Goal: Task Accomplishment & Management: Use online tool/utility

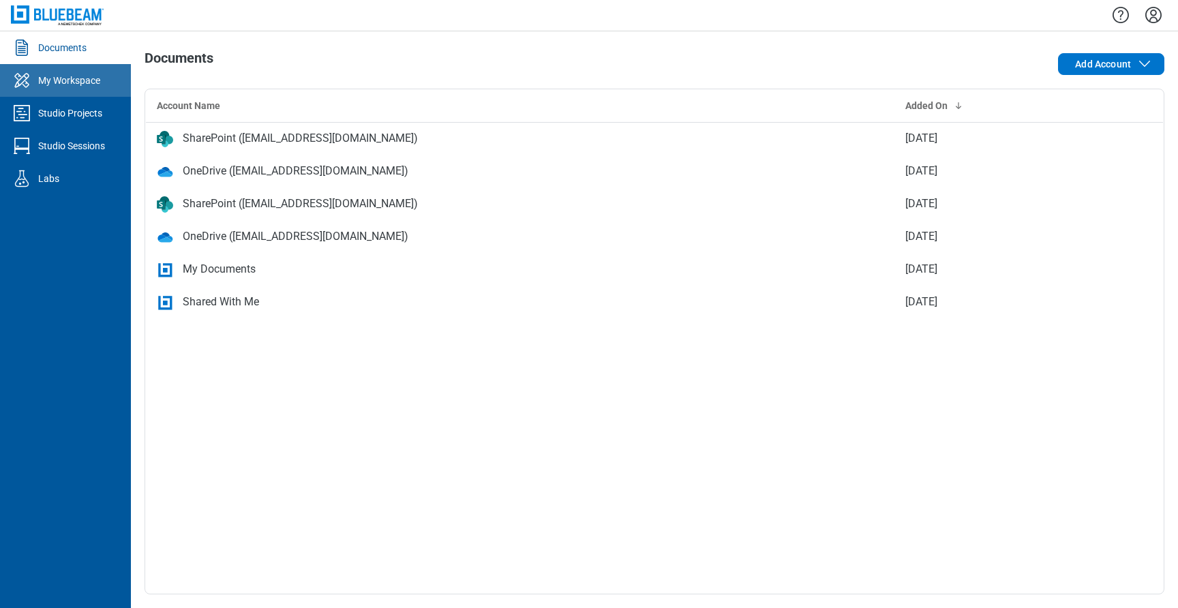
click at [87, 84] on div "My Workspace" at bounding box center [69, 81] width 62 height 14
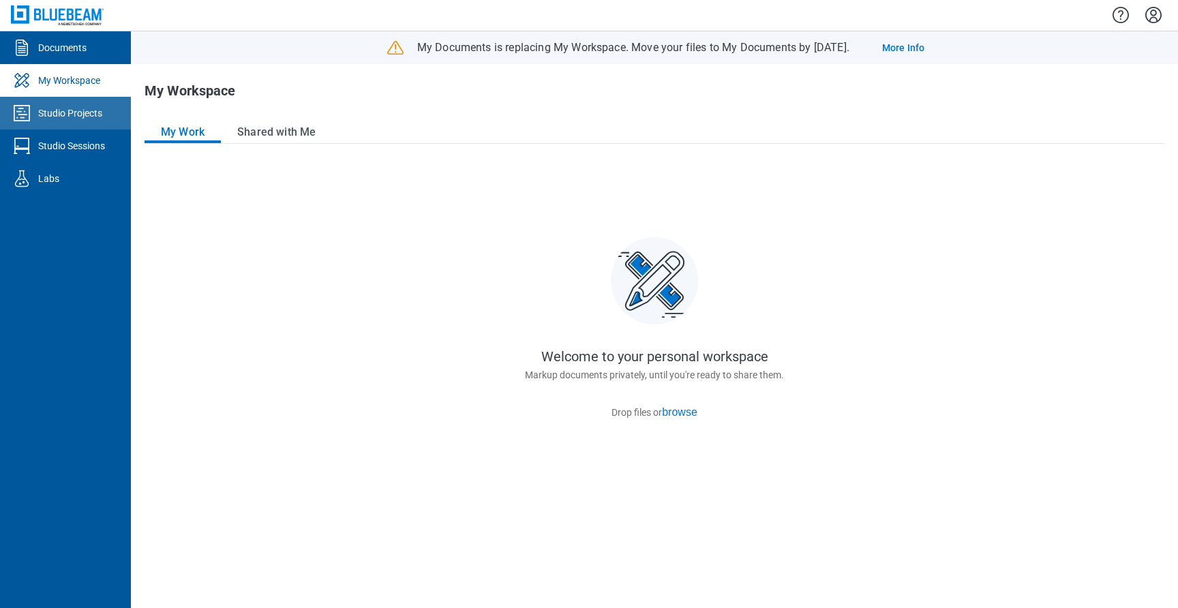
click at [98, 126] on link "Studio Projects" at bounding box center [65, 113] width 131 height 33
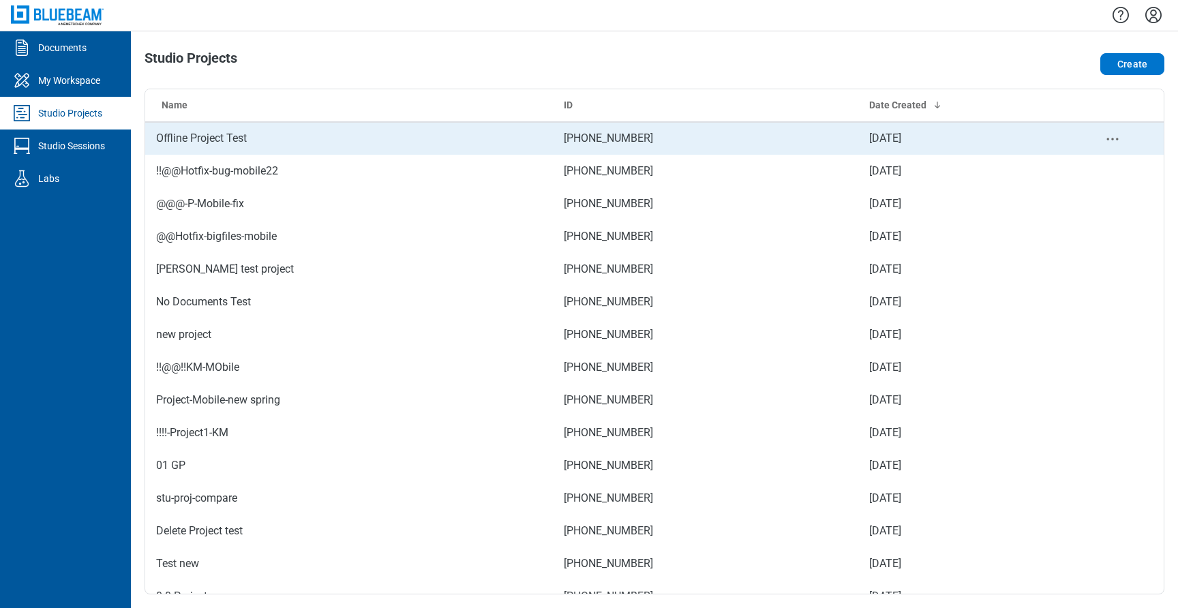
click at [232, 146] on td "Offline Project Test" at bounding box center [349, 138] width 408 height 33
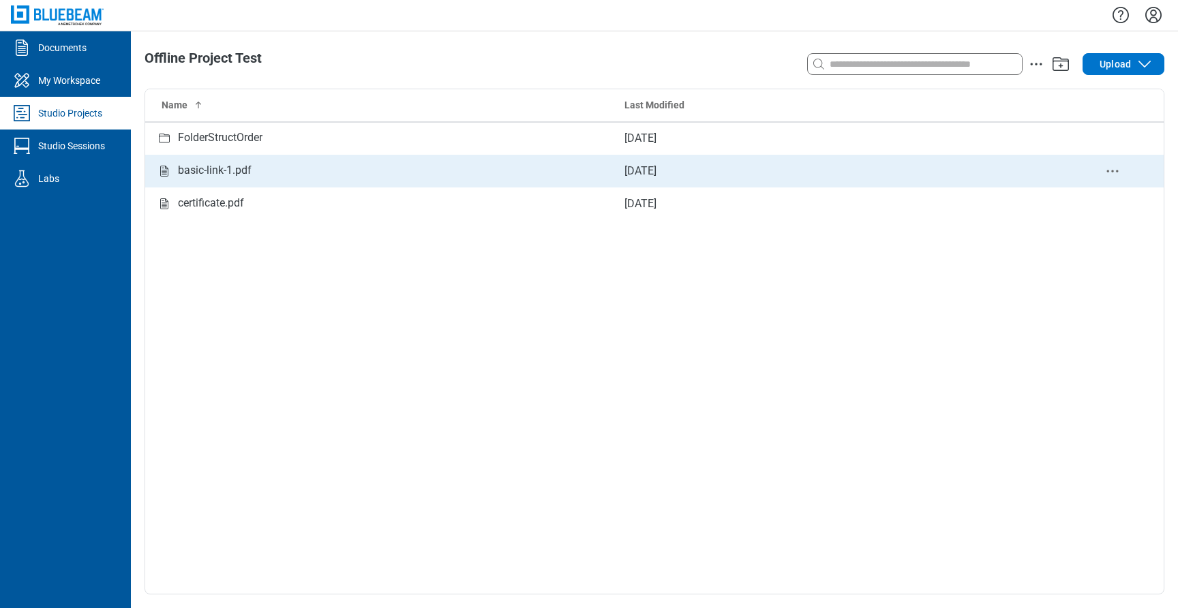
click at [217, 173] on div "basic-link-1.pdf" at bounding box center [215, 170] width 74 height 17
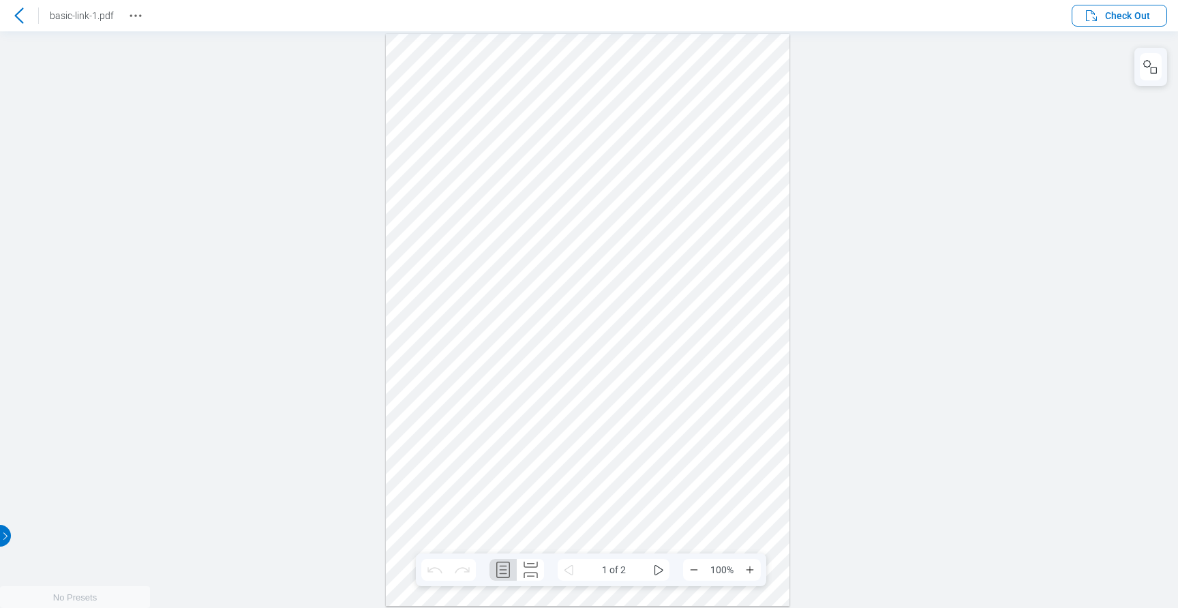
click at [5, 533] on icon "button" at bounding box center [4, 536] width 11 height 11
click at [164, 537] on icon "button" at bounding box center [168, 536] width 11 height 11
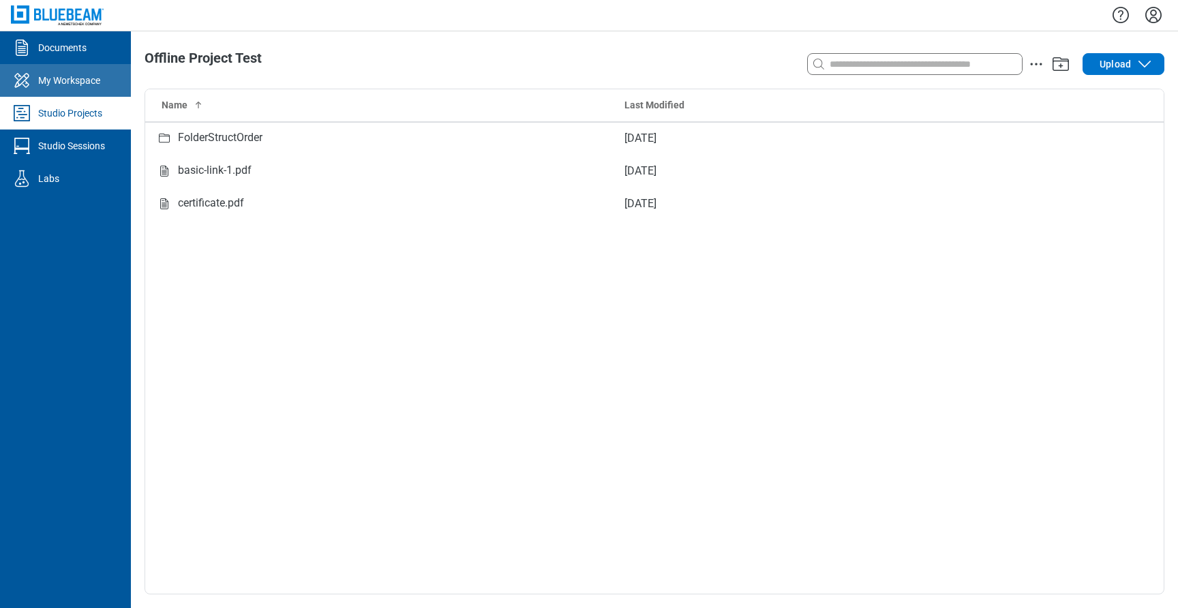
click at [74, 76] on div "My Workspace" at bounding box center [69, 81] width 62 height 14
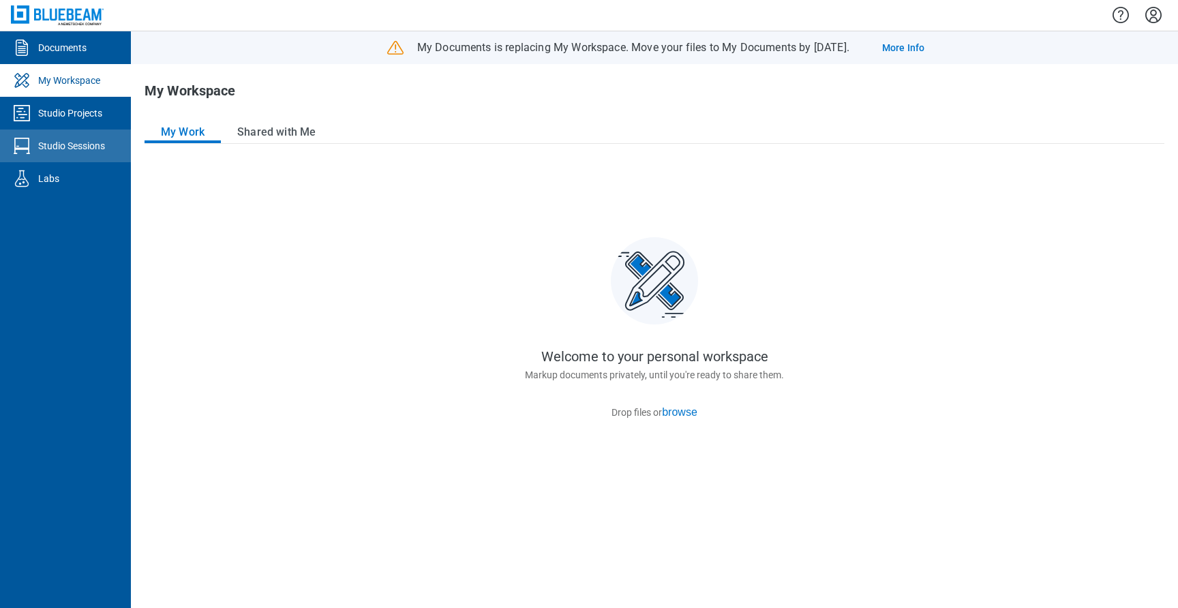
click at [70, 151] on div "Studio Sessions" at bounding box center [71, 146] width 67 height 14
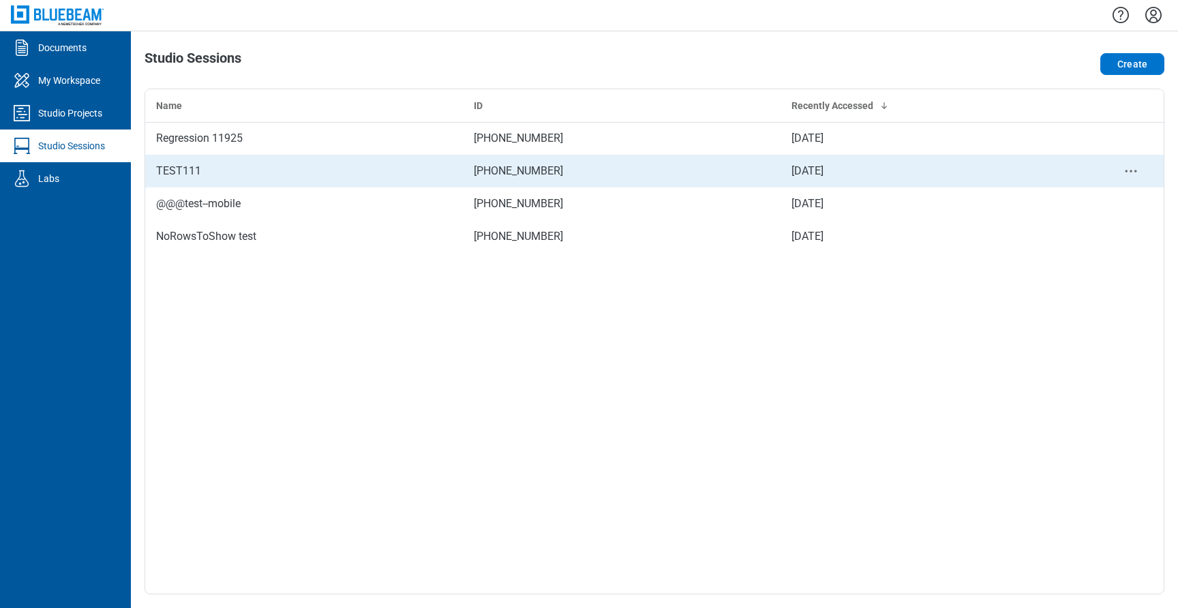
click at [195, 166] on div "TEST111" at bounding box center [304, 171] width 296 height 16
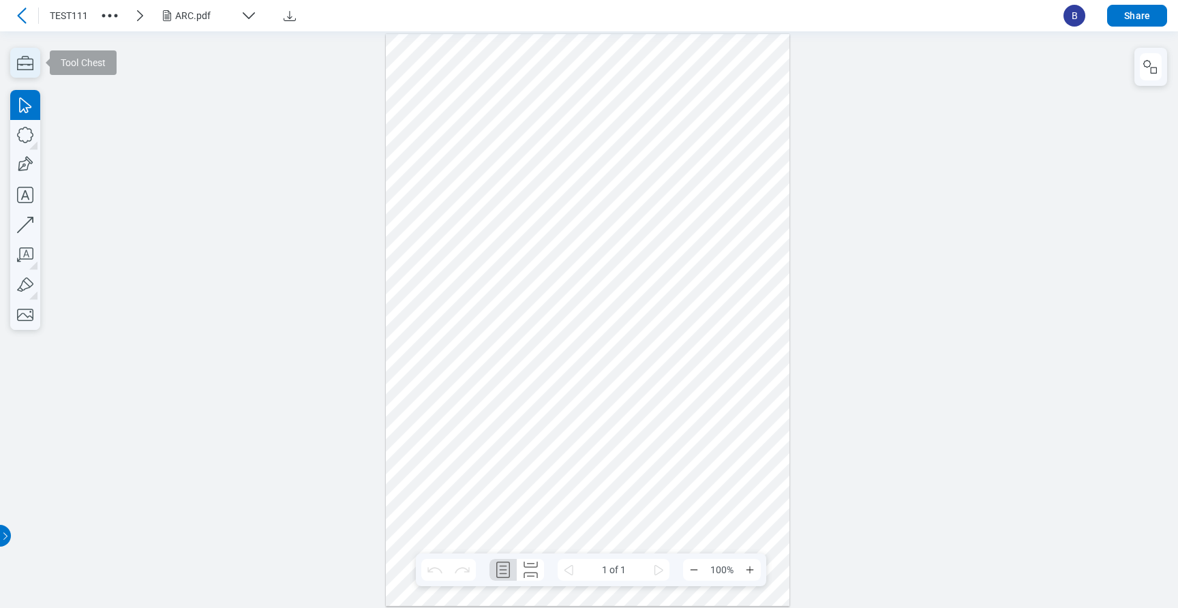
click at [35, 70] on icon "button" at bounding box center [25, 63] width 30 height 30
click at [34, 63] on icon "button" at bounding box center [25, 63] width 30 height 30
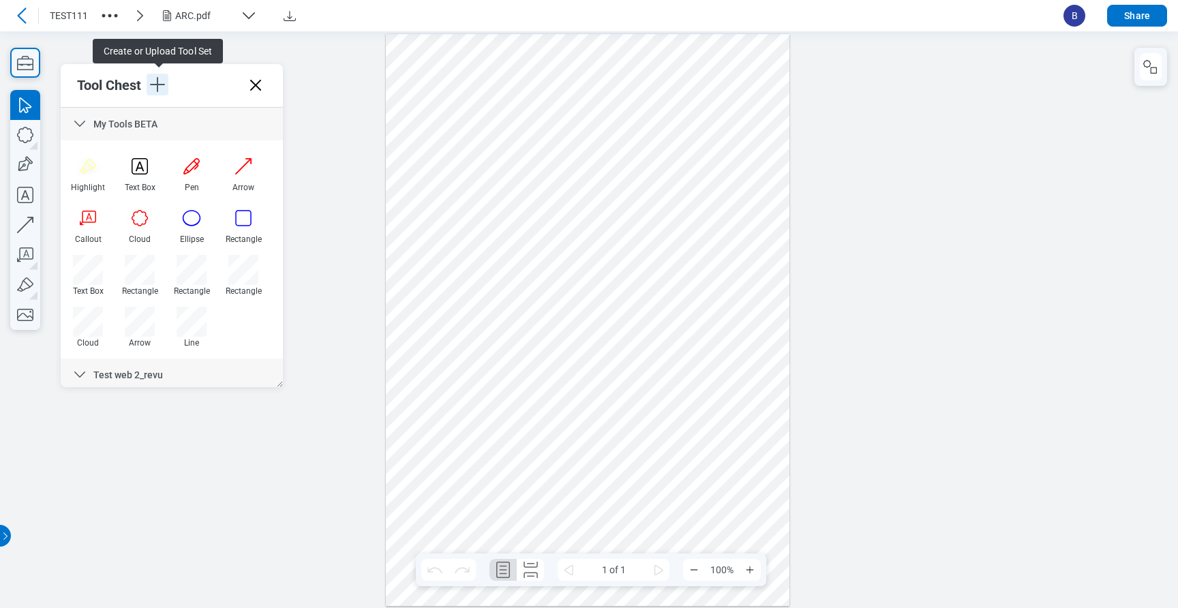
click at [160, 91] on icon "button" at bounding box center [158, 85] width 22 height 22
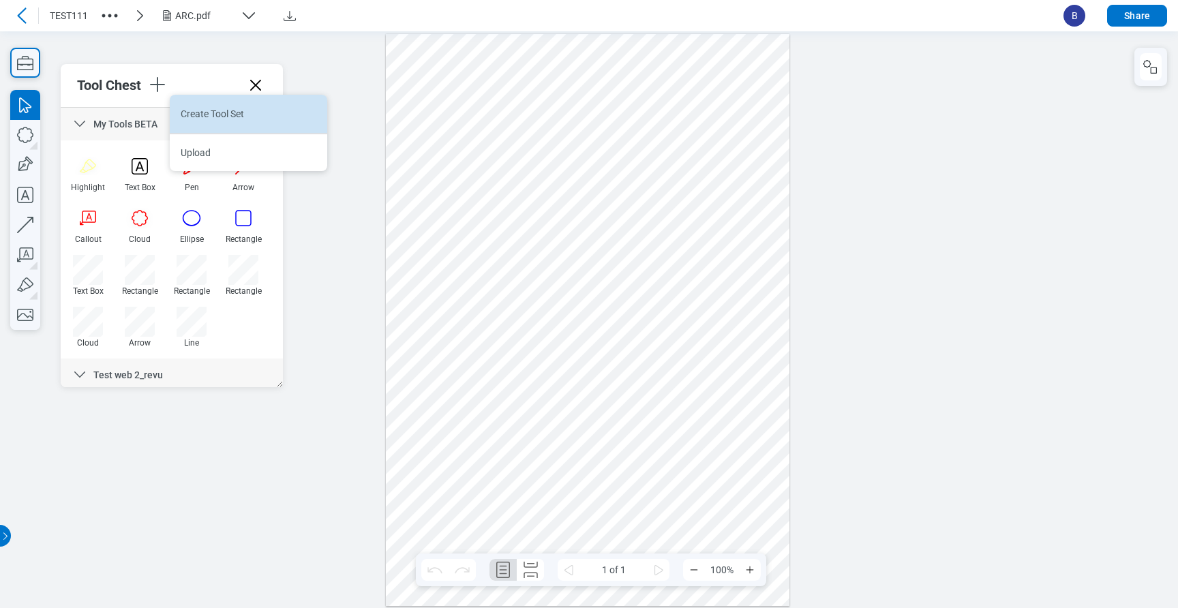
click at [200, 110] on li "Create Tool Set" at bounding box center [249, 114] width 158 height 38
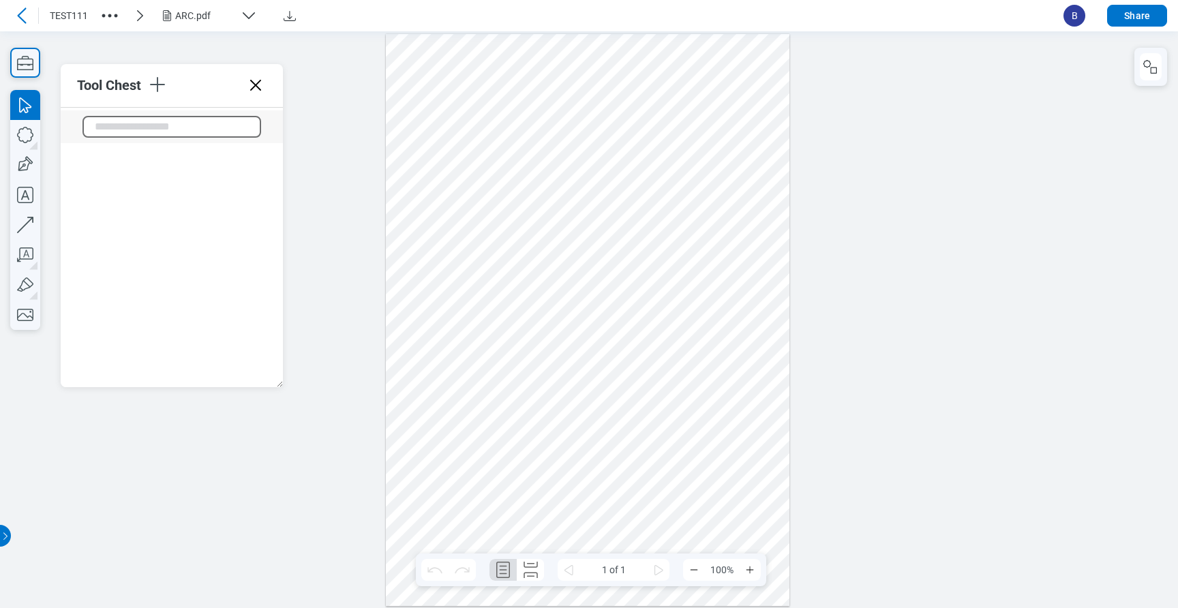
scroll to position [398, 0]
type input "****"
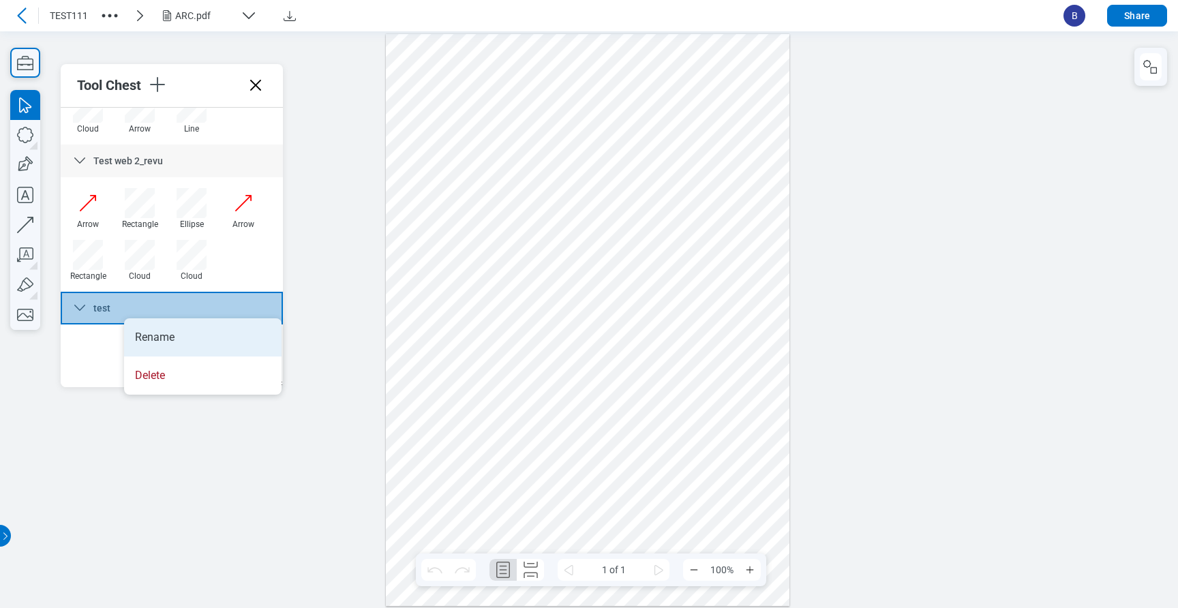
click at [161, 337] on li "Rename" at bounding box center [203, 337] width 158 height 38
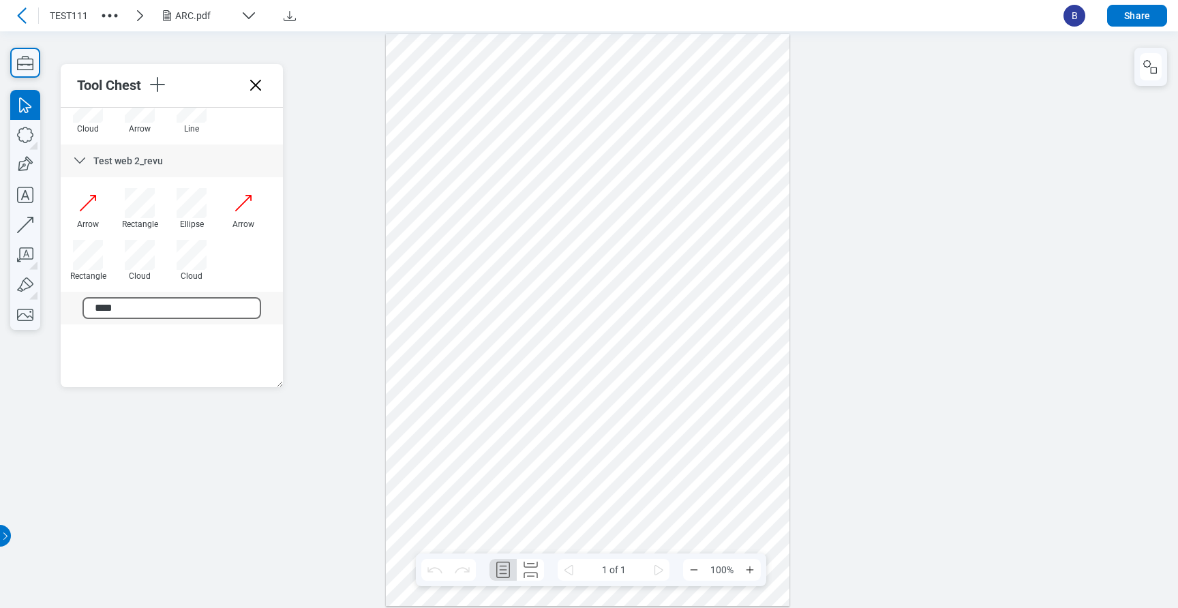
click at [161, 306] on input "****" at bounding box center [172, 308] width 179 height 22
type input "******"
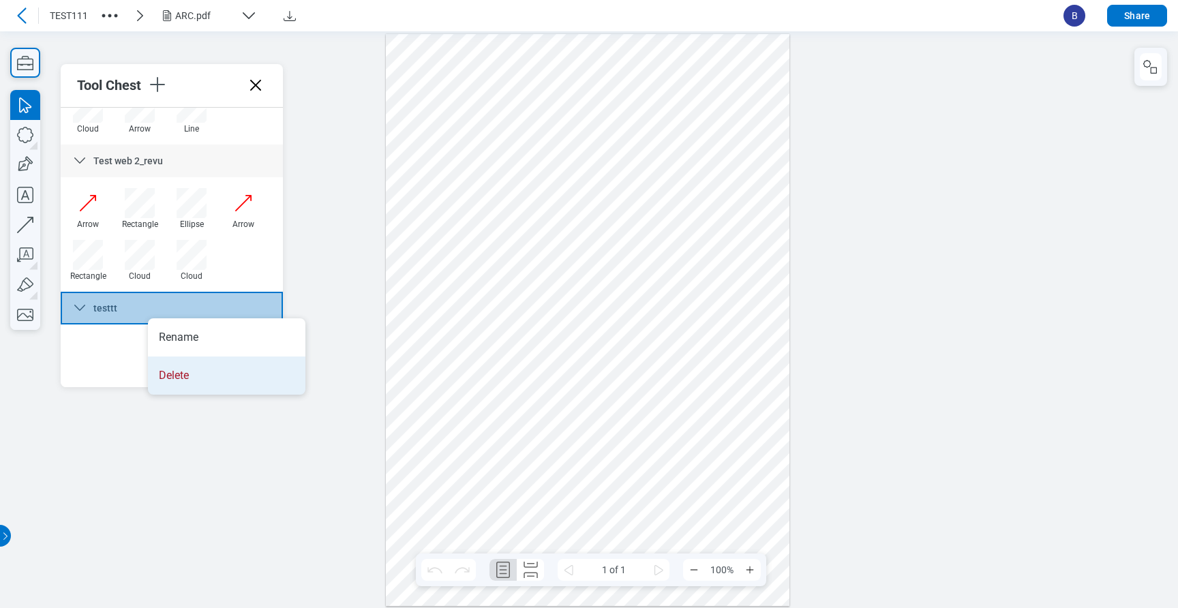
click at [170, 371] on li "Delete" at bounding box center [227, 376] width 158 height 38
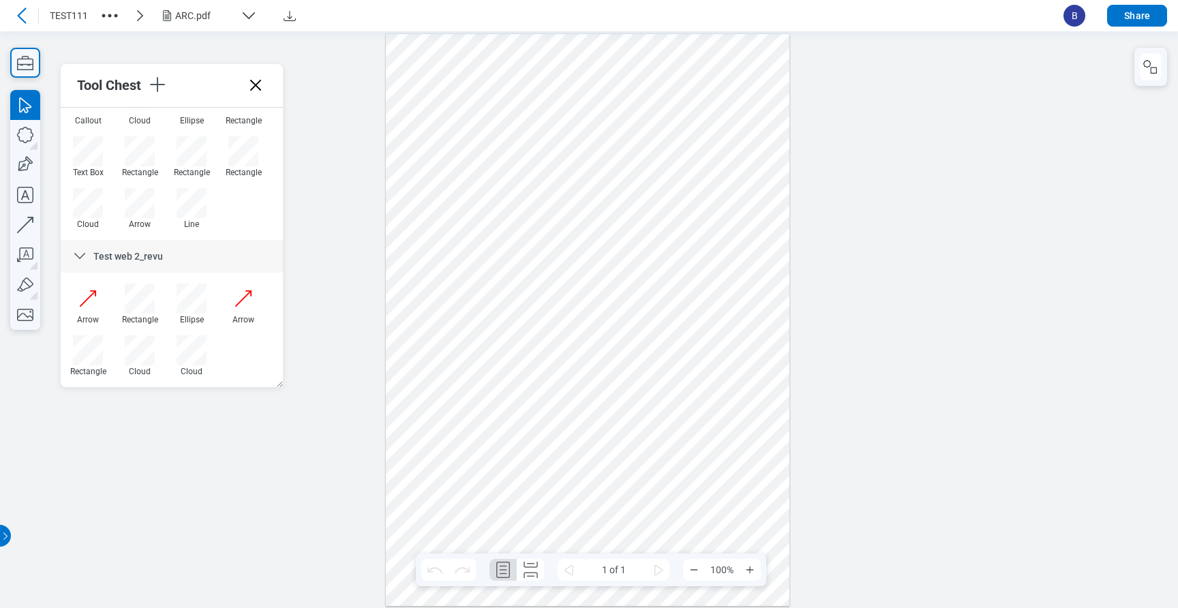
scroll to position [0, 0]
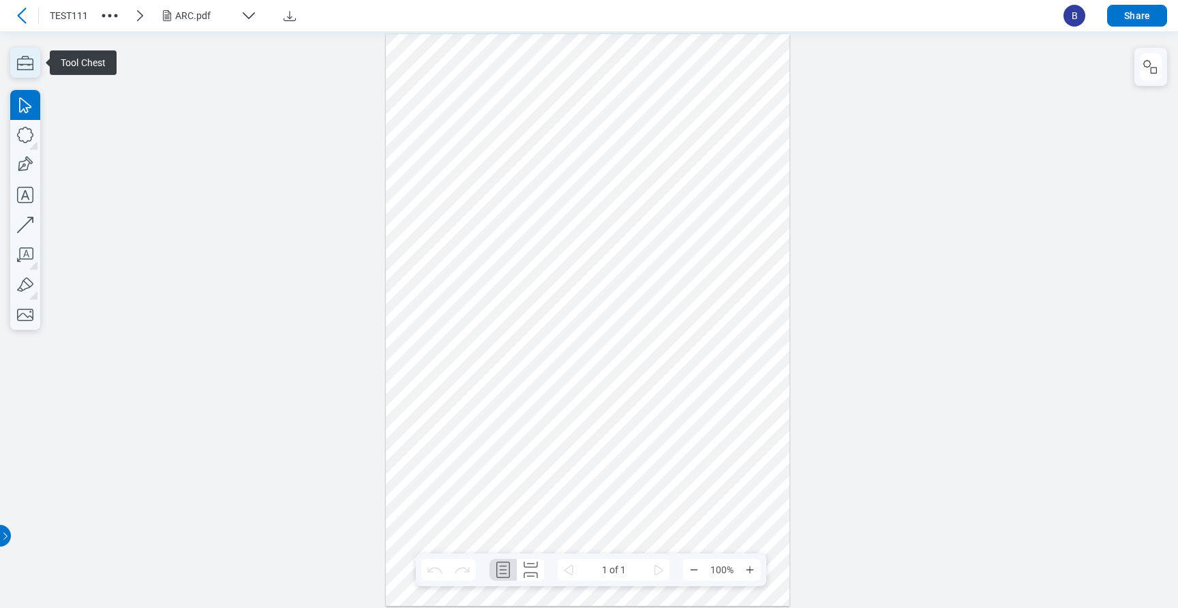
click at [31, 64] on icon "button" at bounding box center [25, 63] width 30 height 30
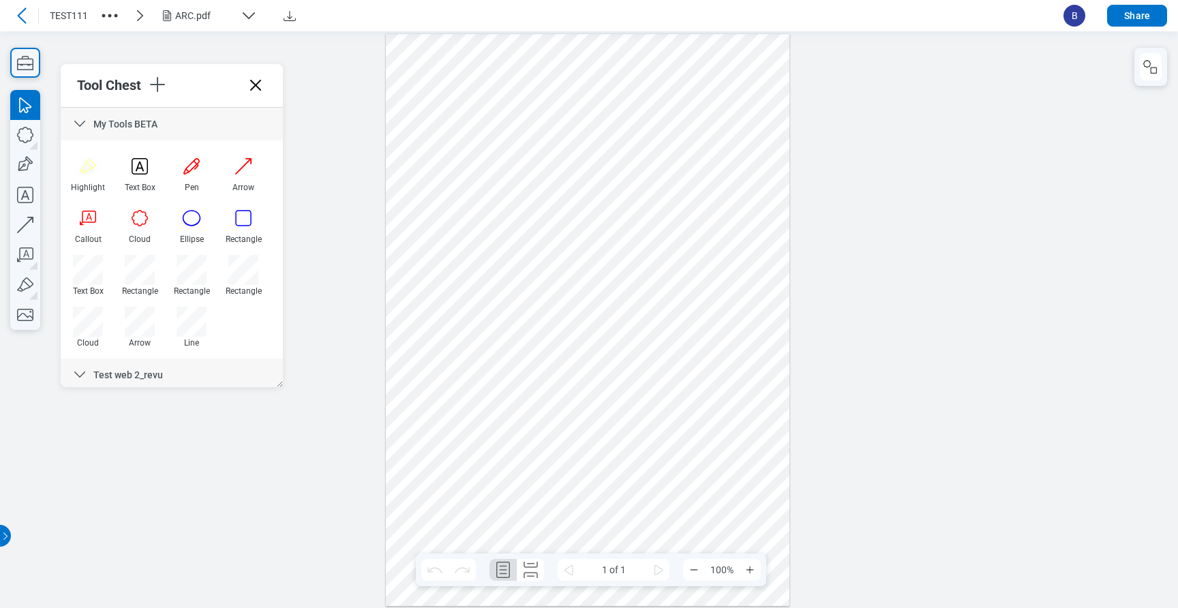
click at [16, 24] on div at bounding box center [22, 16] width 22 height 22
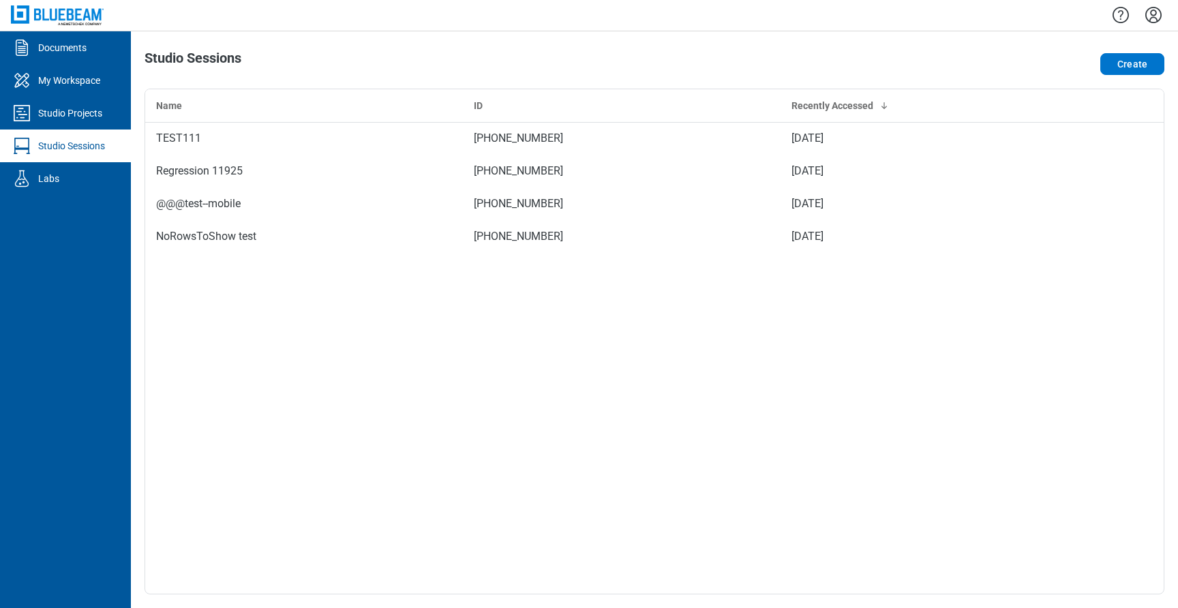
click at [1160, 19] on icon "Settings" at bounding box center [1154, 15] width 22 height 22
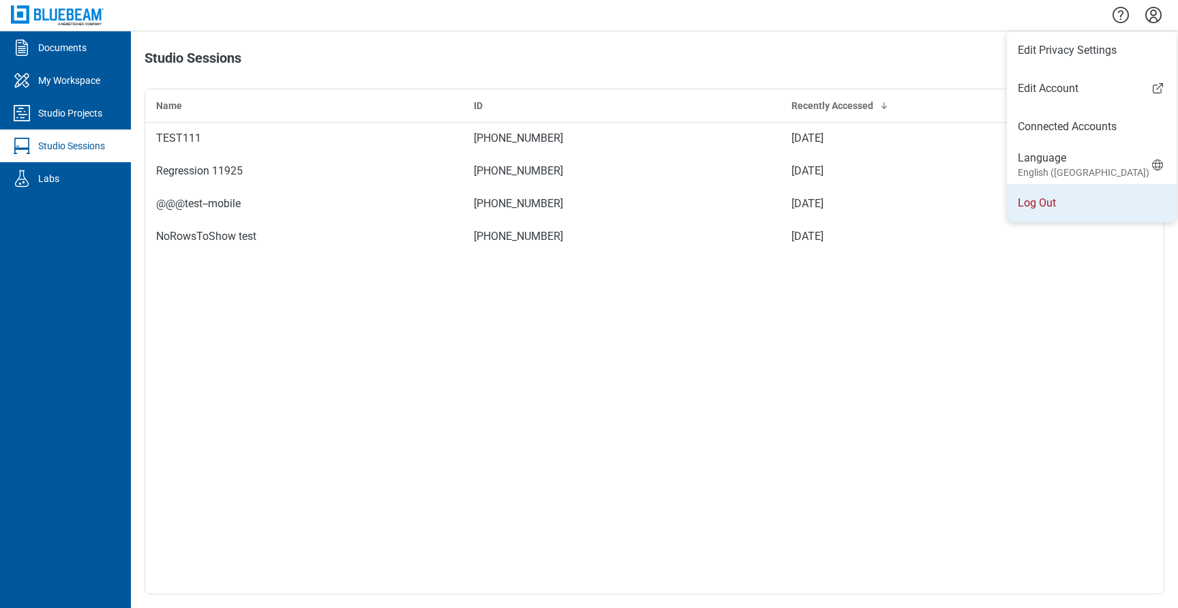
click at [1034, 213] on li "Log Out" at bounding box center [1092, 203] width 170 height 38
